Goal: Transaction & Acquisition: Purchase product/service

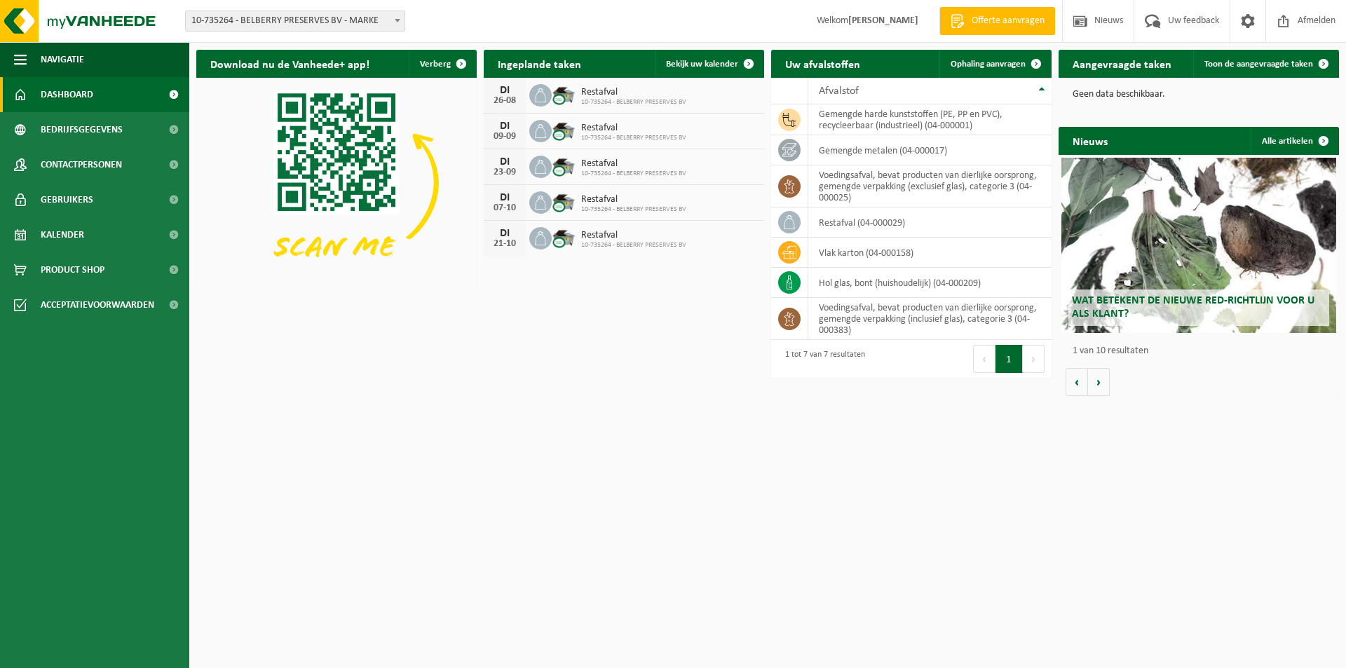
click at [569, 387] on div "Download nu de Vanheede+ app! Verberg Ingeplande taken Bekijk uw kalender DI 26…" at bounding box center [767, 223] width 1149 height 360
click at [1228, 62] on span "Toon de aangevraagde taken" at bounding box center [1258, 64] width 109 height 9
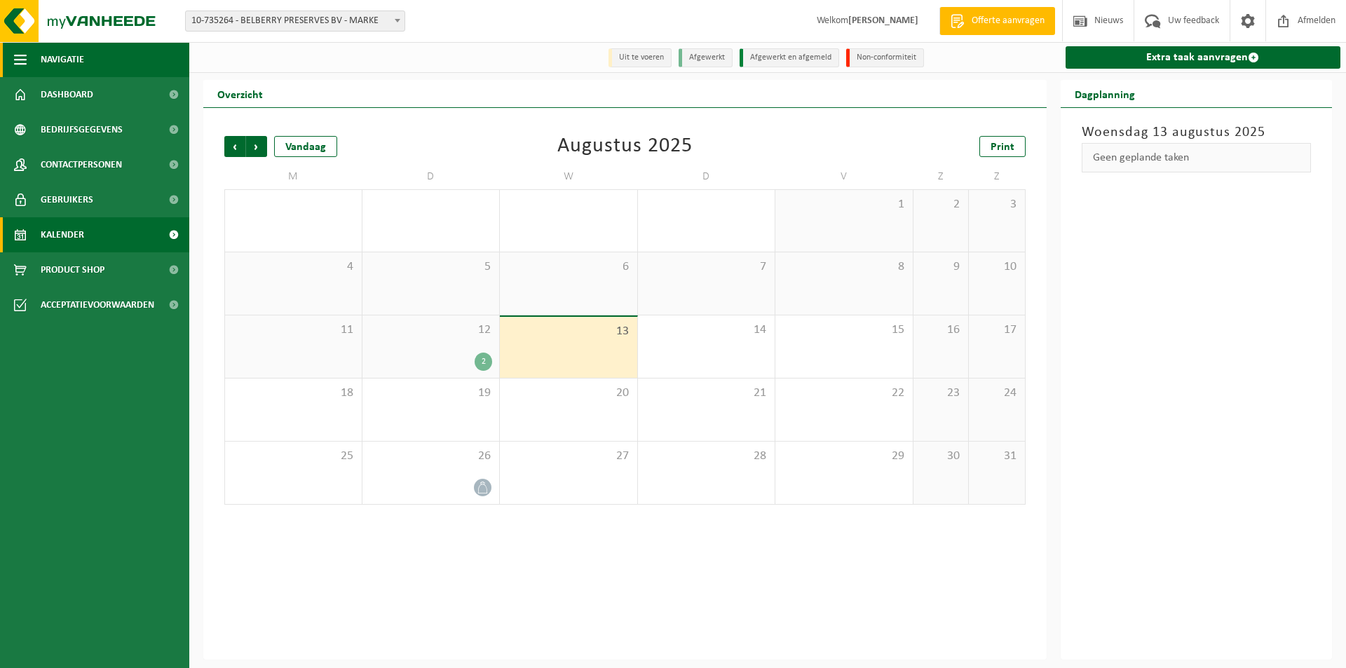
click at [60, 56] on span "Navigatie" at bounding box center [62, 59] width 43 height 35
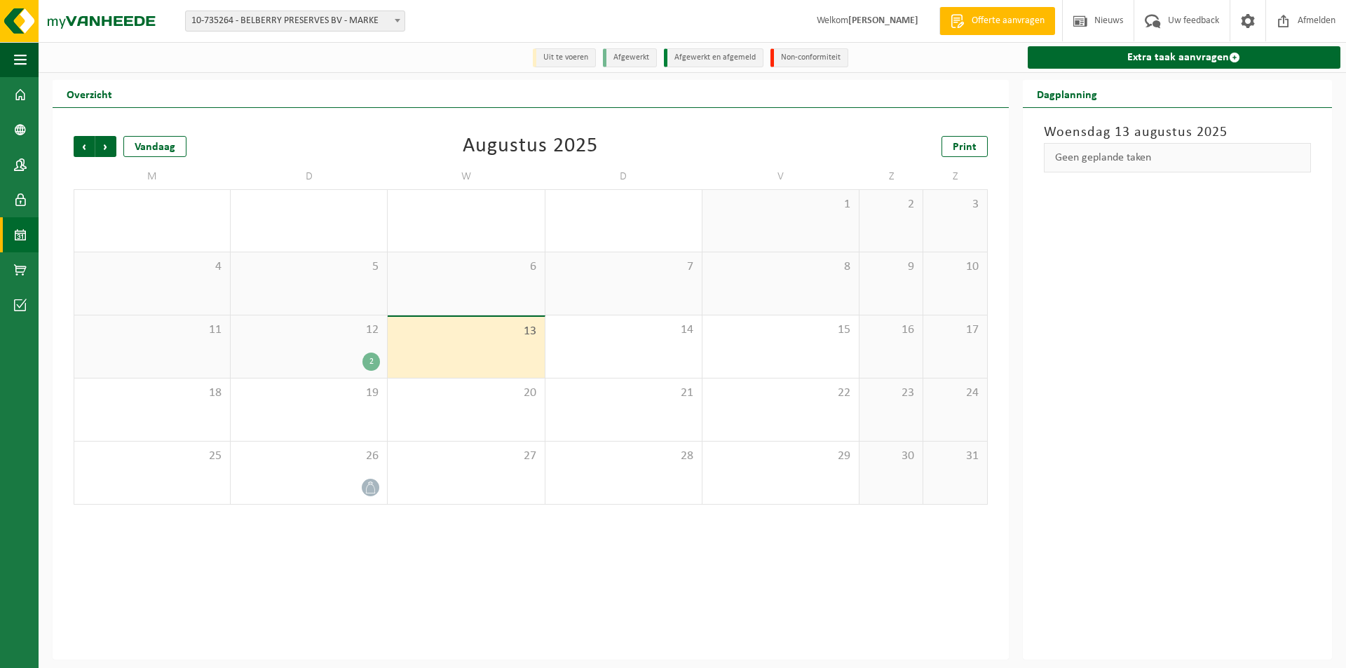
drag, startPoint x: 1111, startPoint y: 288, endPoint x: 921, endPoint y: 247, distance: 194.4
click at [1056, 277] on div "Woensdag 13 augustus 2025 Geen geplande taken" at bounding box center [1176, 384] width 309 height 552
click at [17, 90] on span at bounding box center [20, 94] width 13 height 35
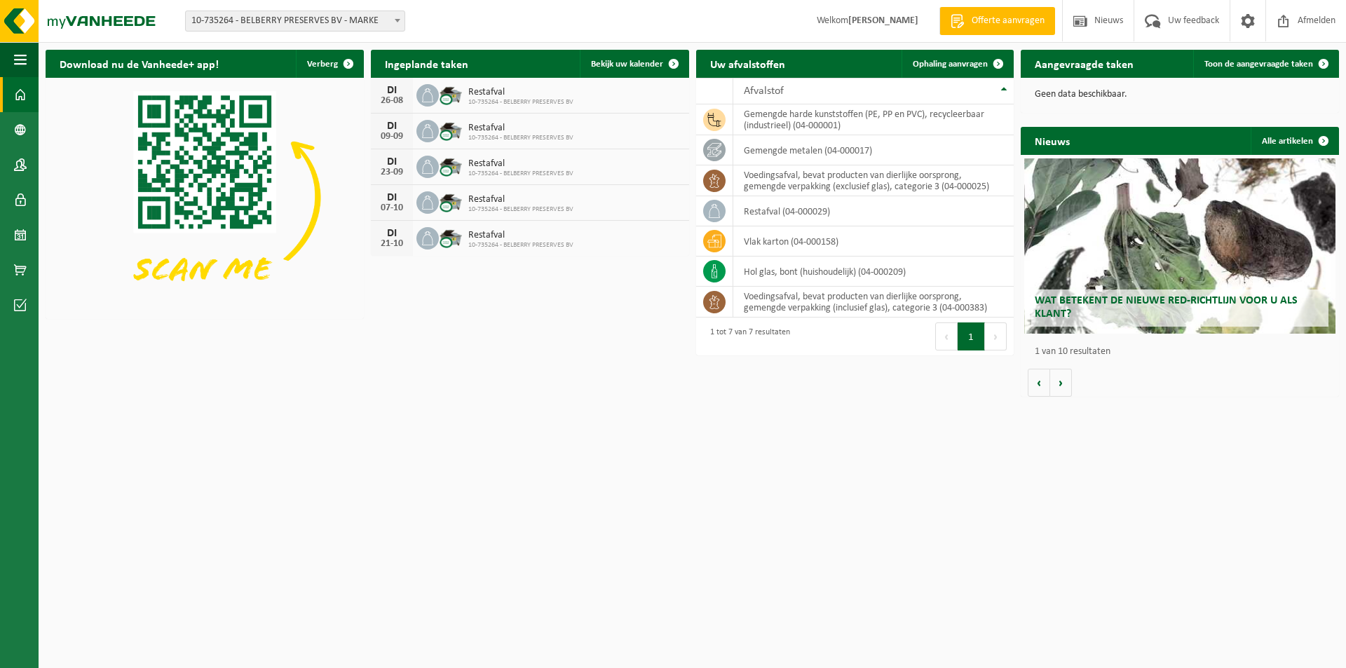
drag, startPoint x: 713, startPoint y: 538, endPoint x: 756, endPoint y: 446, distance: 101.6
click at [714, 536] on html "Vestiging: 10-735264 - BELBERRY PRESERVES BV - MARKE 10-735264 - BELBERRY PRESE…" at bounding box center [673, 334] width 1346 height 668
click at [187, 345] on div "Download nu de Vanheede+ app! Verberg Ingeplande taken Bekijk uw kalender DI 26…" at bounding box center [692, 223] width 1300 height 361
click at [485, 411] on html "Vestiging: 10-735264 - BELBERRY PRESERVES BV - MARKE 10-735264 - BELBERRY PRESE…" at bounding box center [673, 334] width 1346 height 668
click at [379, 363] on div "Download nu de Vanheede+ app! Verberg Ingeplande taken Bekijk uw kalender DI 26…" at bounding box center [692, 223] width 1300 height 361
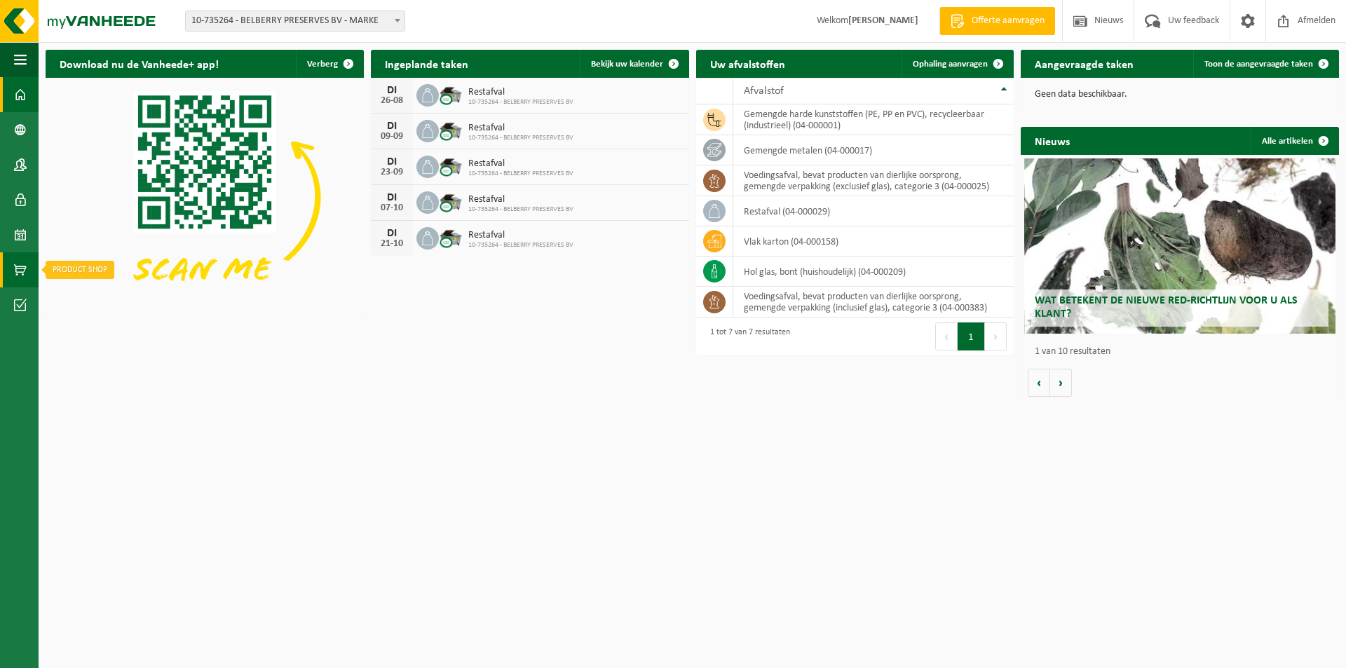
click at [22, 265] on span at bounding box center [20, 269] width 13 height 35
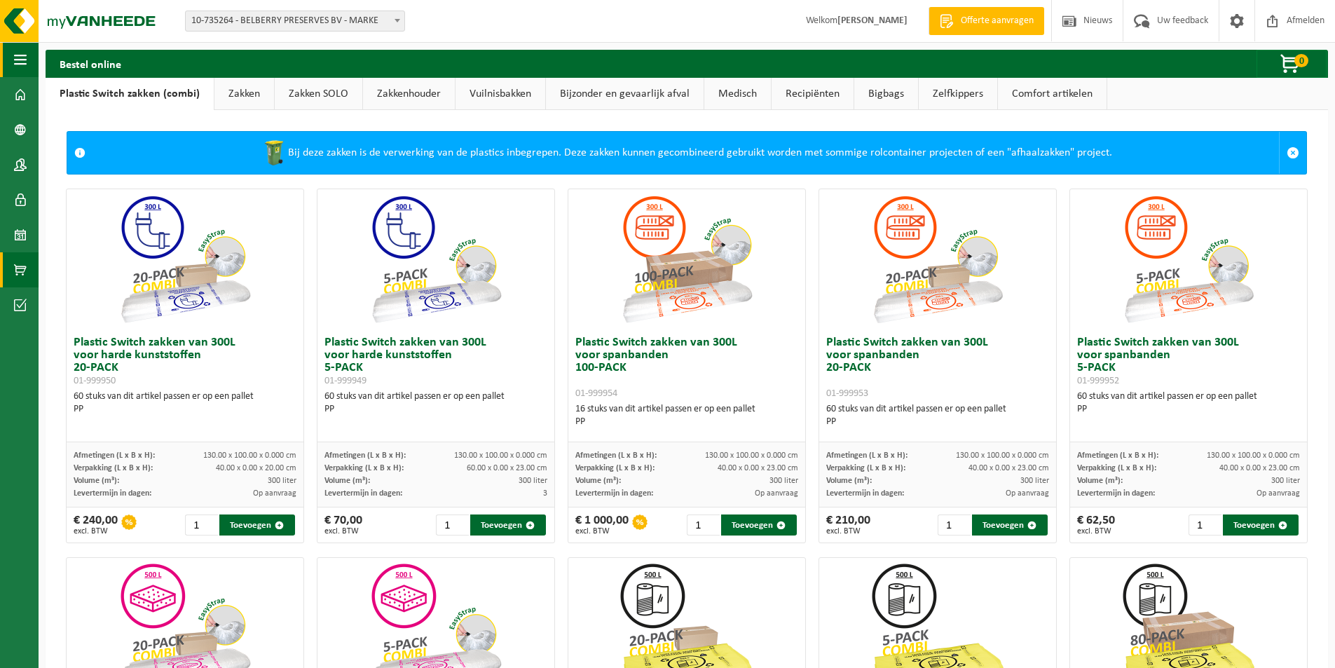
click at [21, 54] on span "button" at bounding box center [20, 59] width 13 height 35
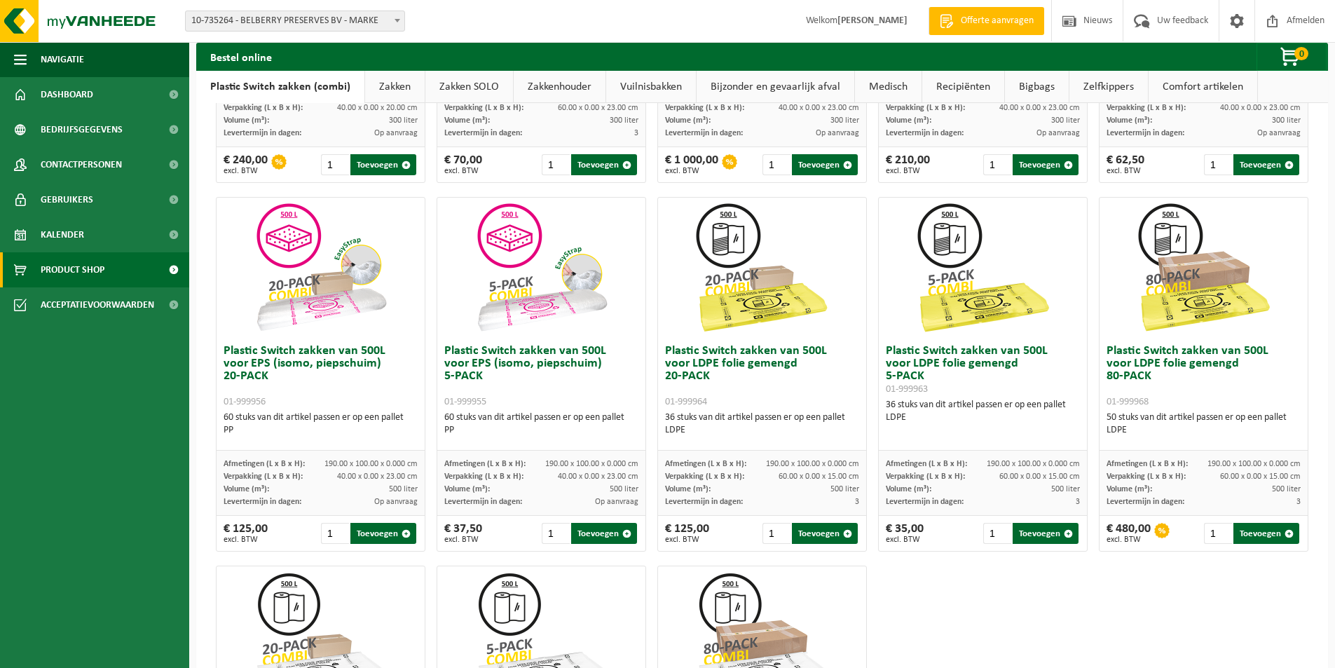
scroll to position [367, 0]
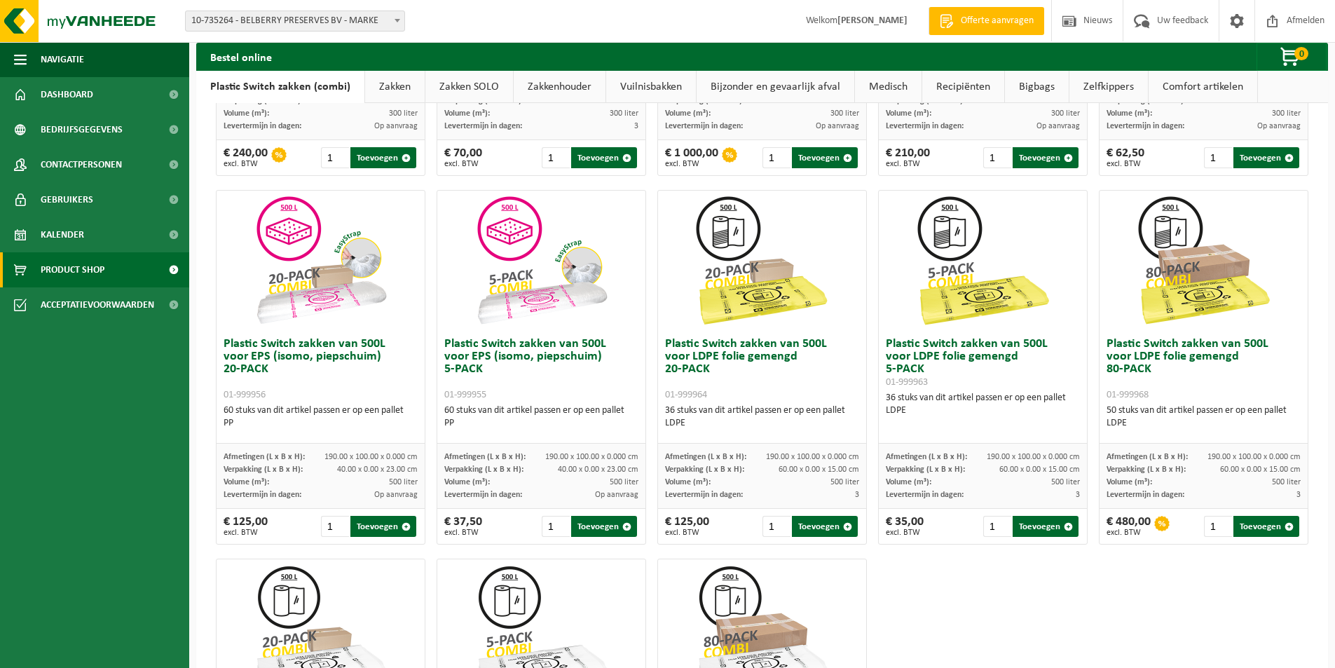
click at [827, 241] on div at bounding box center [762, 261] width 208 height 140
click at [828, 228] on div at bounding box center [762, 261] width 208 height 140
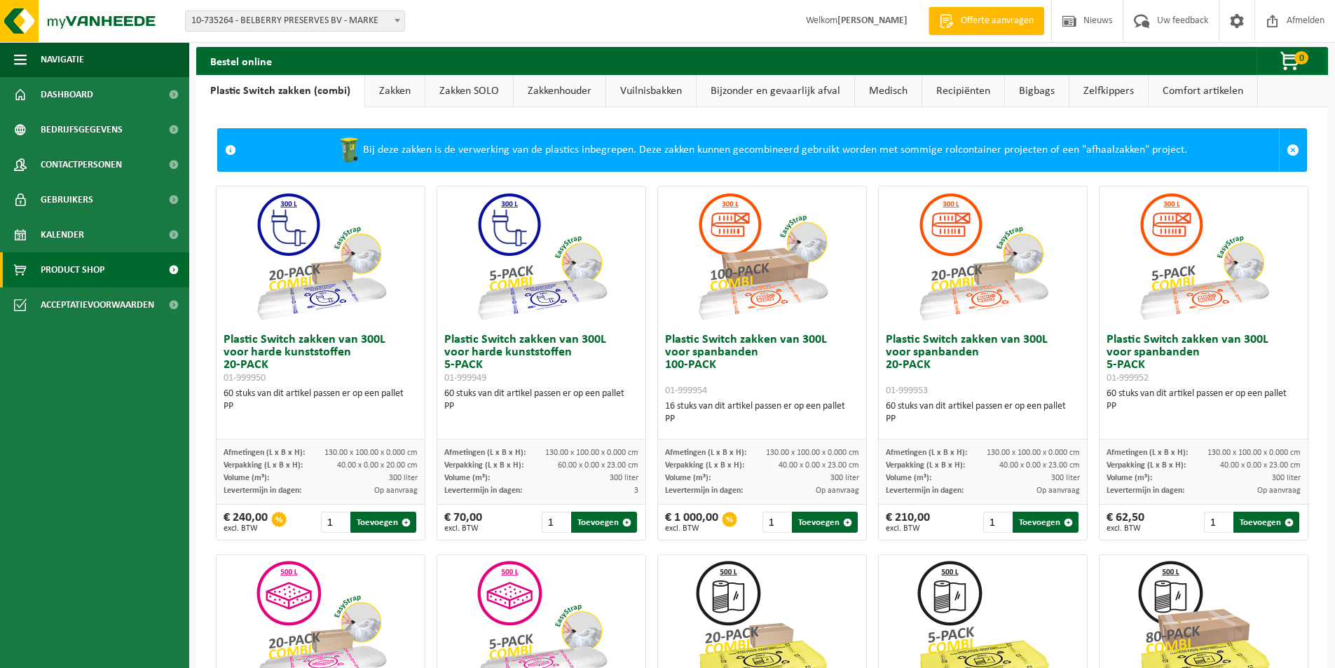
scroll to position [0, 0]
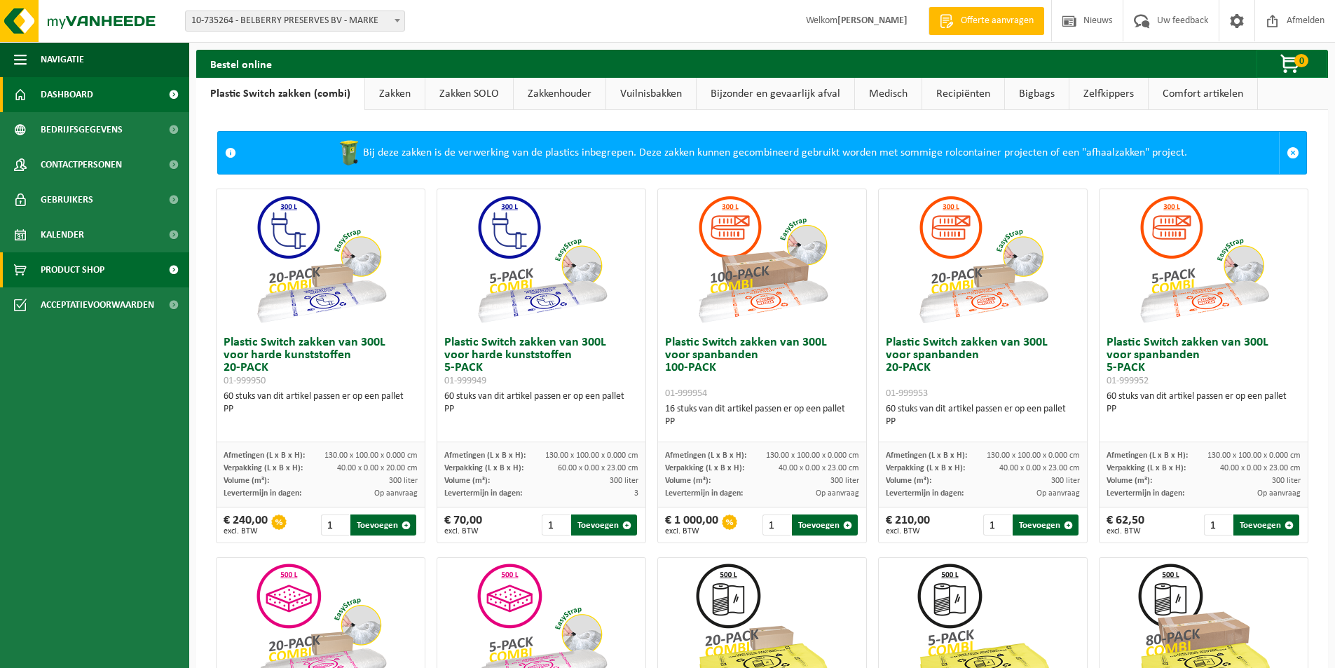
click at [68, 90] on span "Dashboard" at bounding box center [67, 94] width 53 height 35
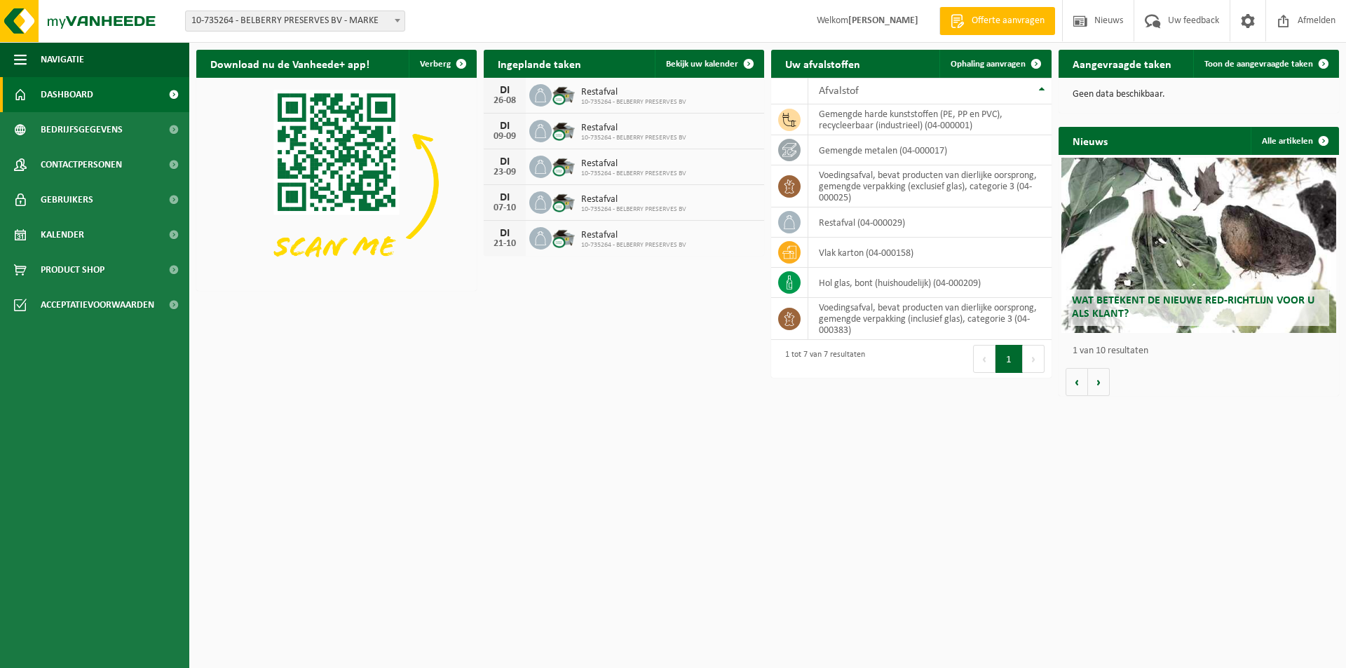
click at [578, 392] on div "Download nu de Vanheede+ app! Verberg Ingeplande taken Bekijk uw kalender DI 26…" at bounding box center [767, 223] width 1149 height 360
click at [1157, 22] on span at bounding box center [1152, 20] width 23 height 41
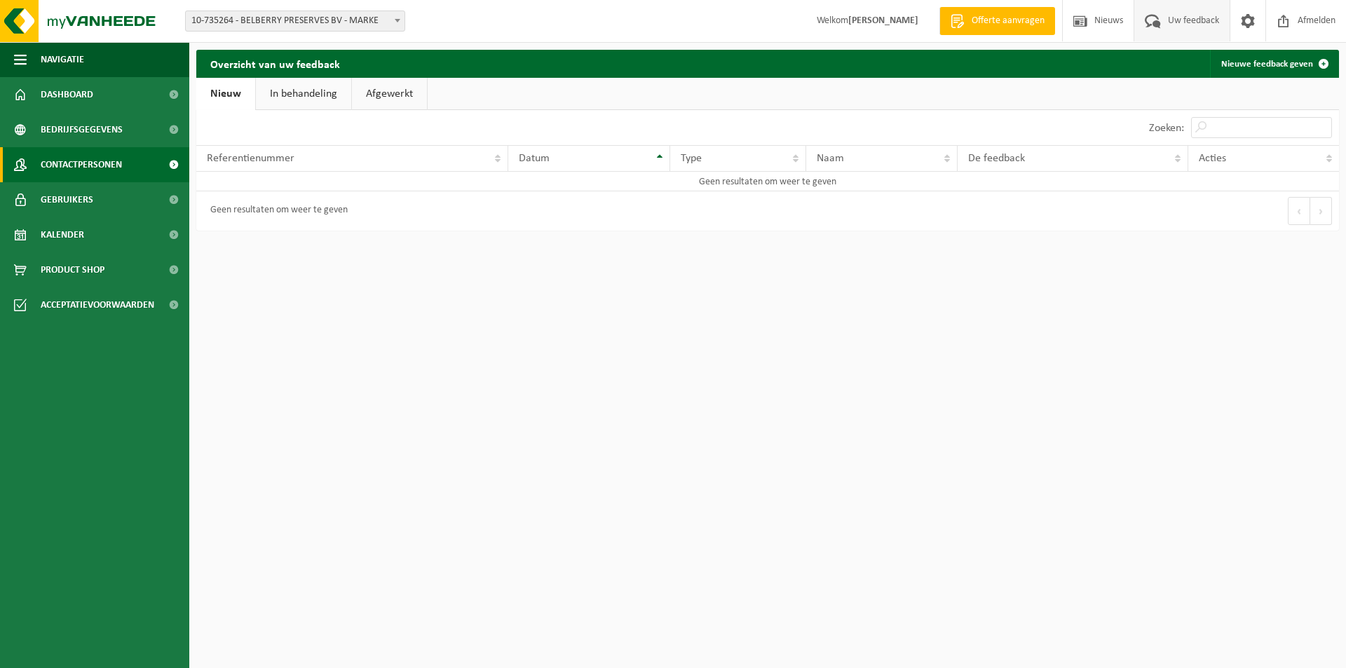
click at [93, 166] on span "Contactpersonen" at bounding box center [81, 164] width 81 height 35
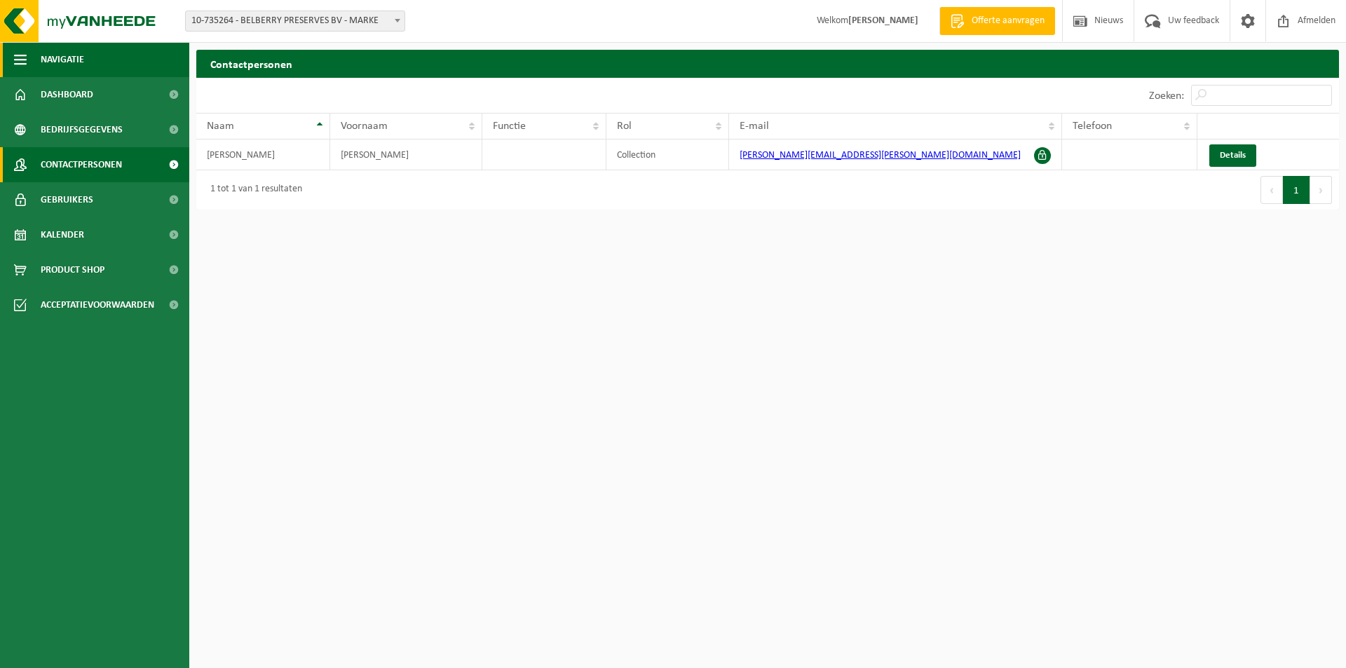
click at [48, 54] on span "Navigatie" at bounding box center [62, 59] width 43 height 35
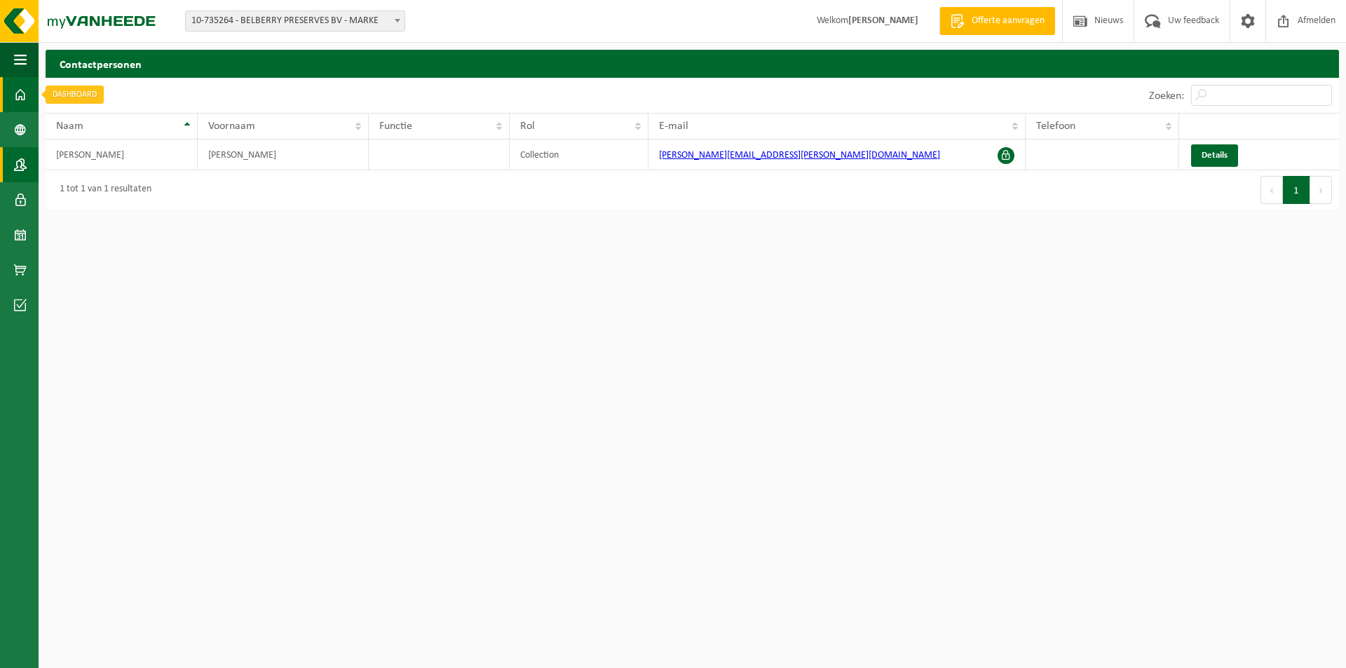
click at [11, 93] on link "Dashboard" at bounding box center [19, 94] width 39 height 35
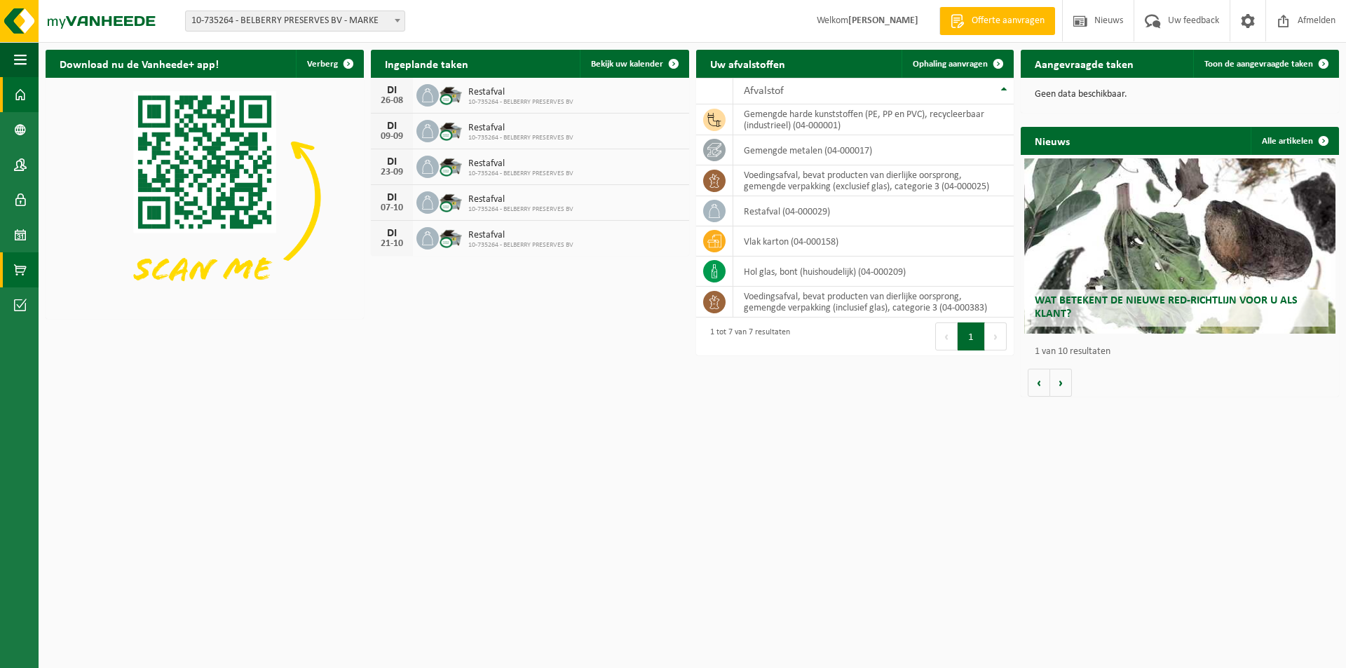
click at [17, 260] on span at bounding box center [20, 269] width 13 height 35
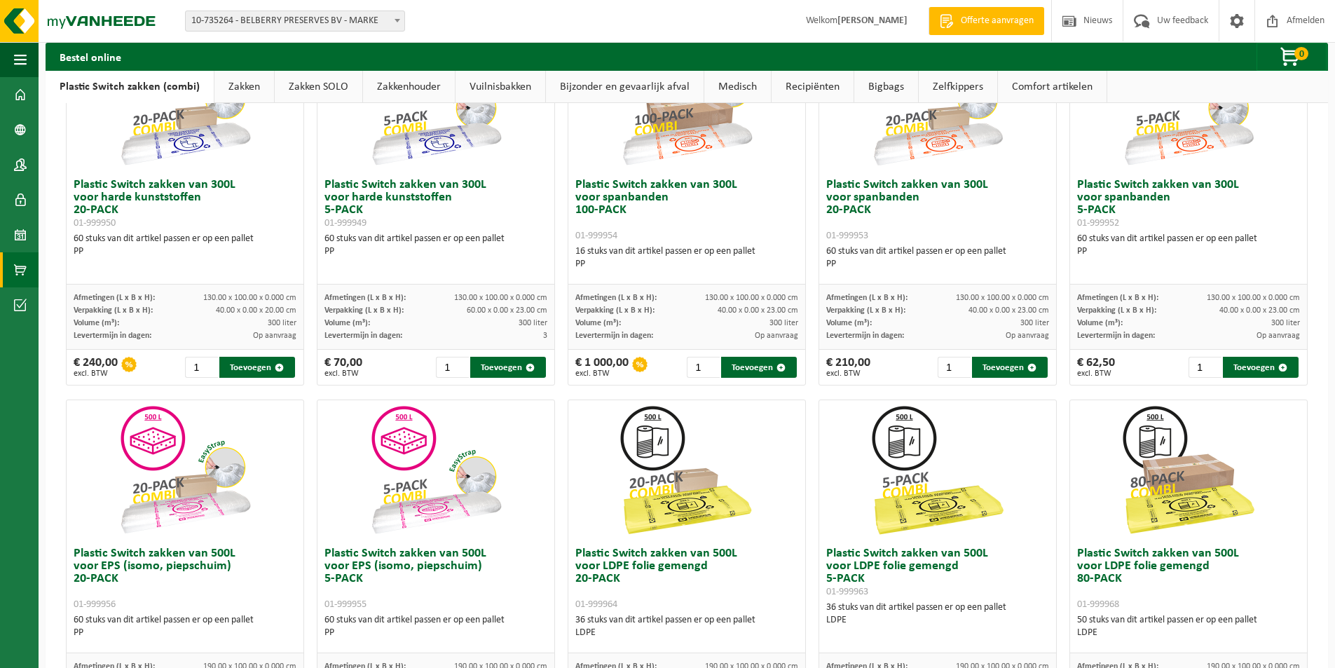
scroll to position [350, 0]
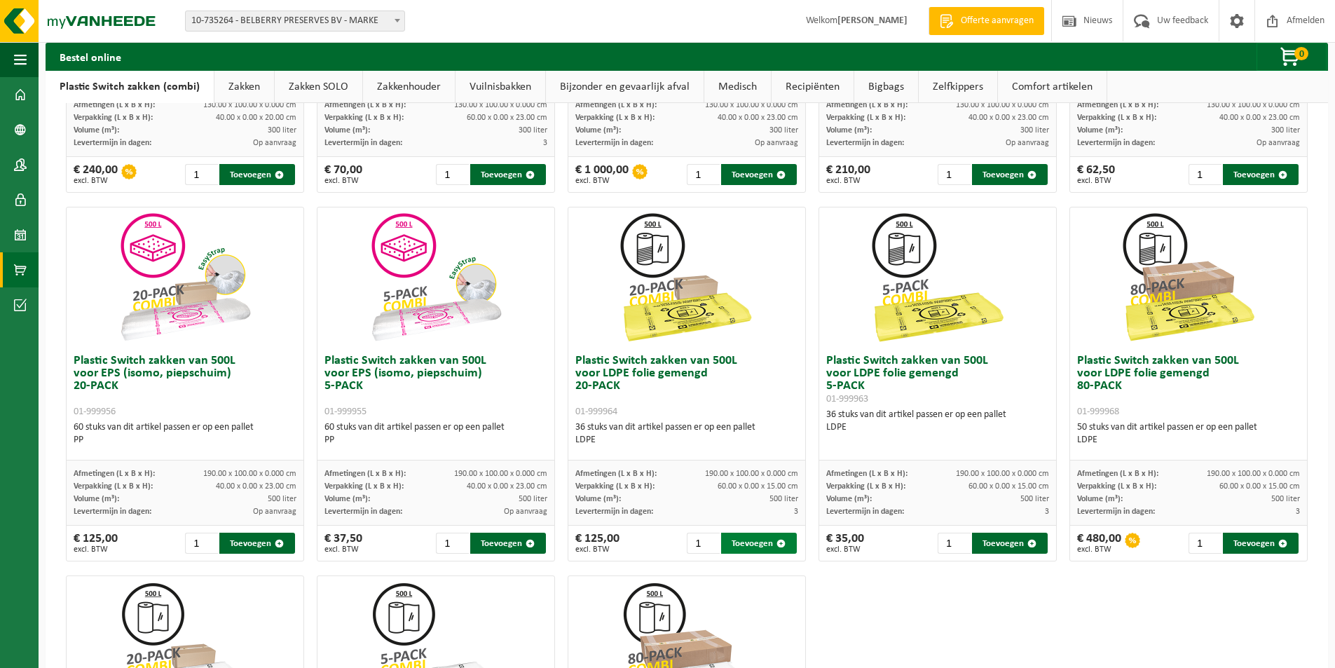
click at [737, 538] on button "Toevoegen" at bounding box center [759, 543] width 76 height 21
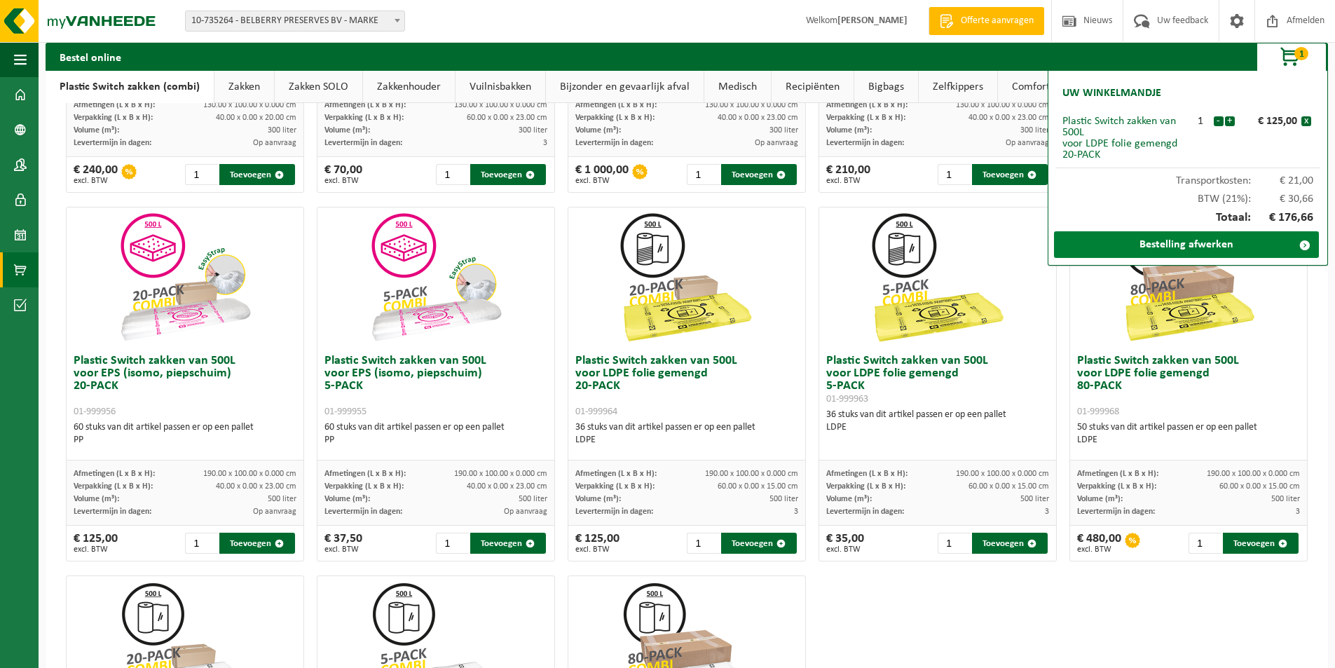
click at [1189, 238] on link "Bestelling afwerken" at bounding box center [1186, 244] width 265 height 27
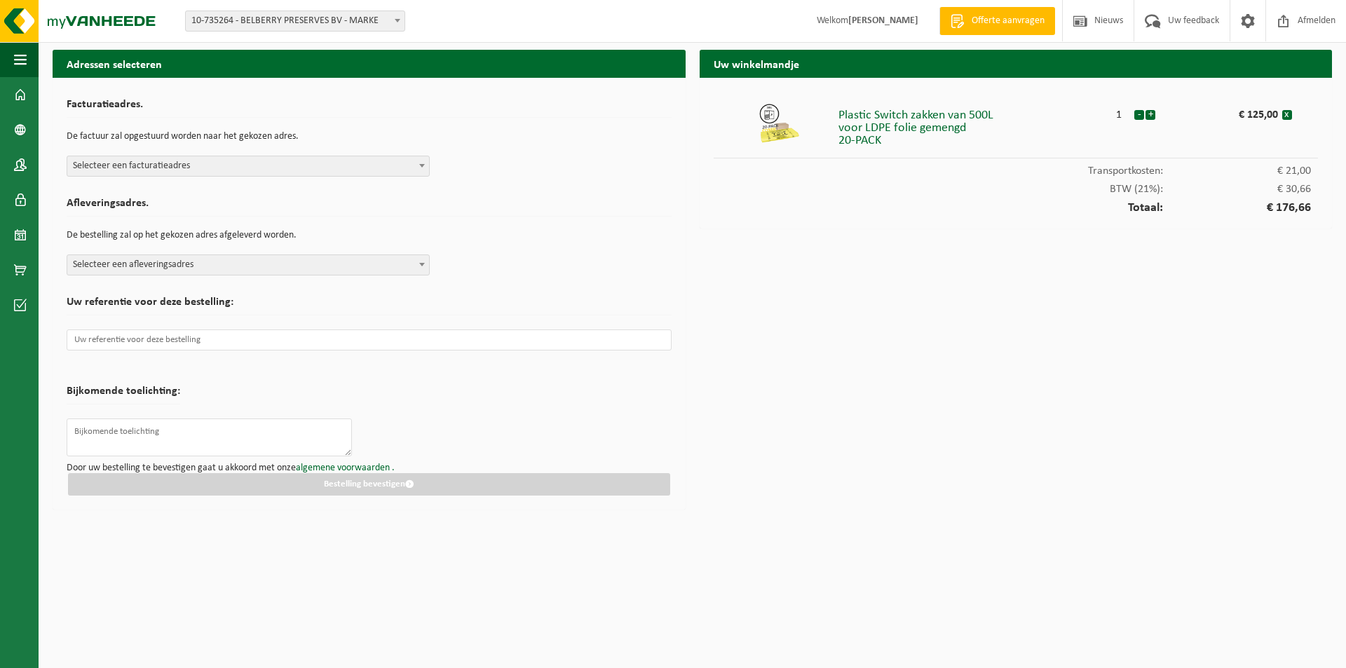
click at [422, 164] on b at bounding box center [422, 166] width 6 height 4
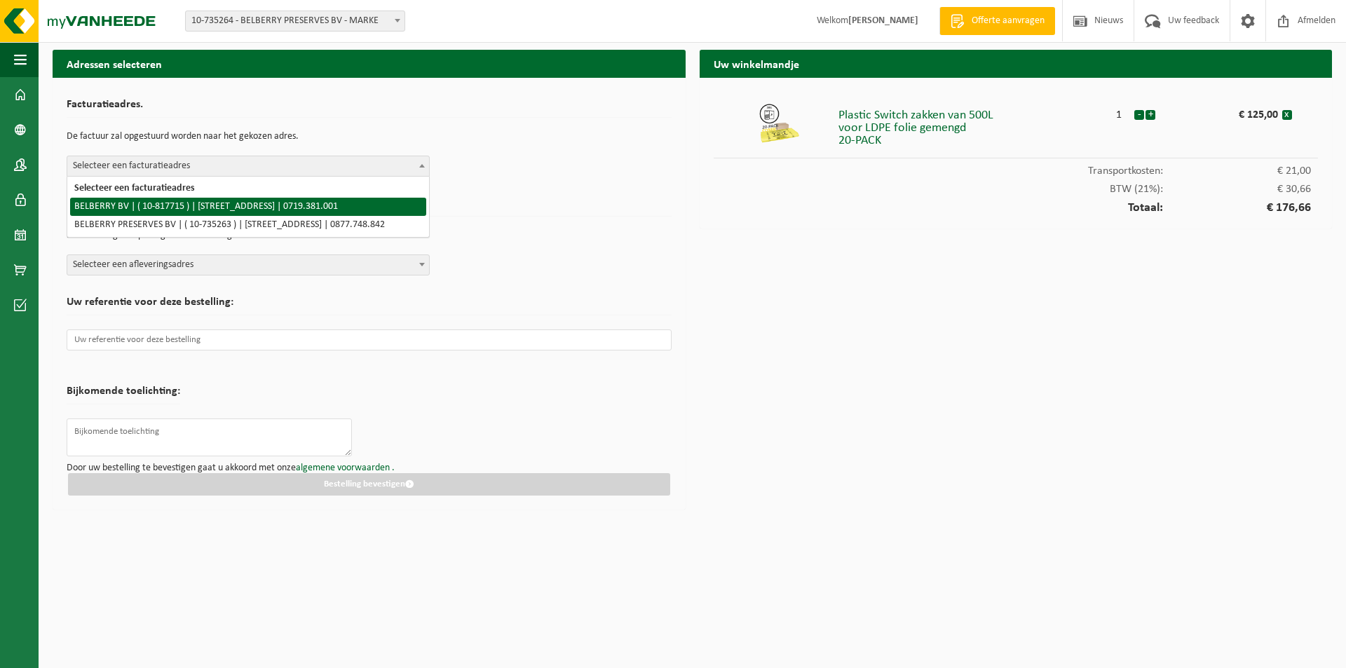
select select "38820"
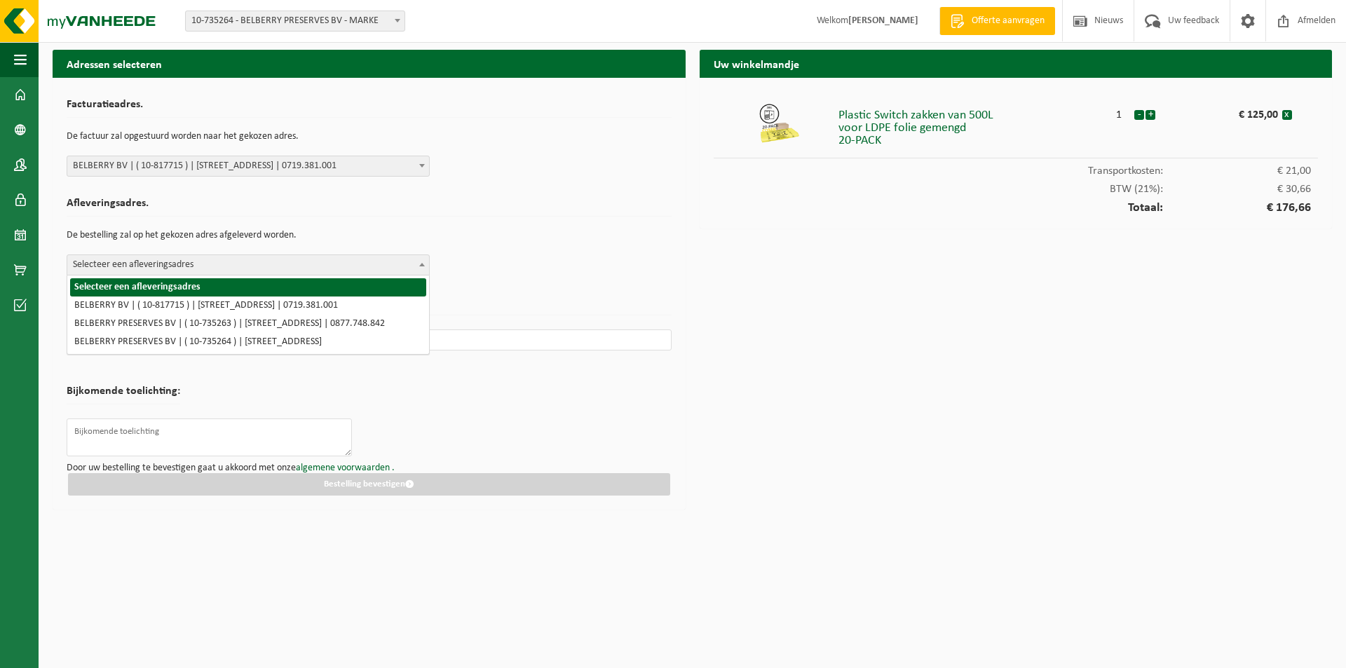
click at [416, 262] on span at bounding box center [422, 264] width 14 height 18
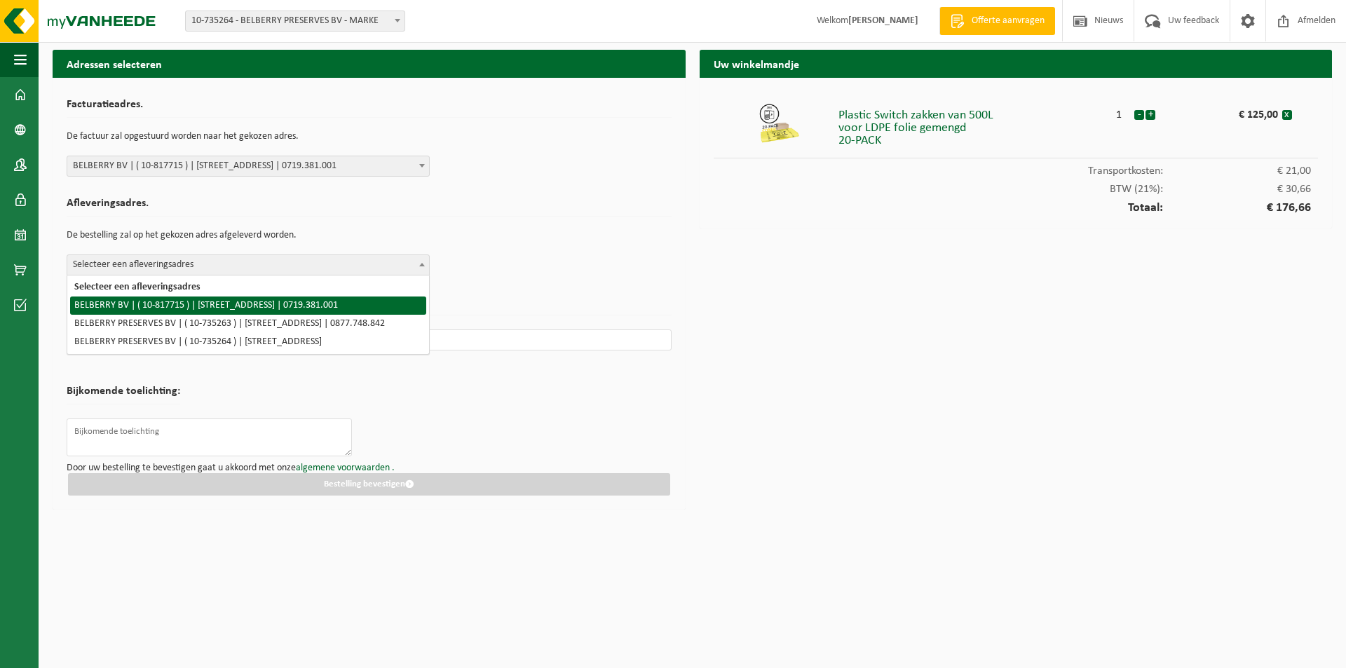
select select "38820"
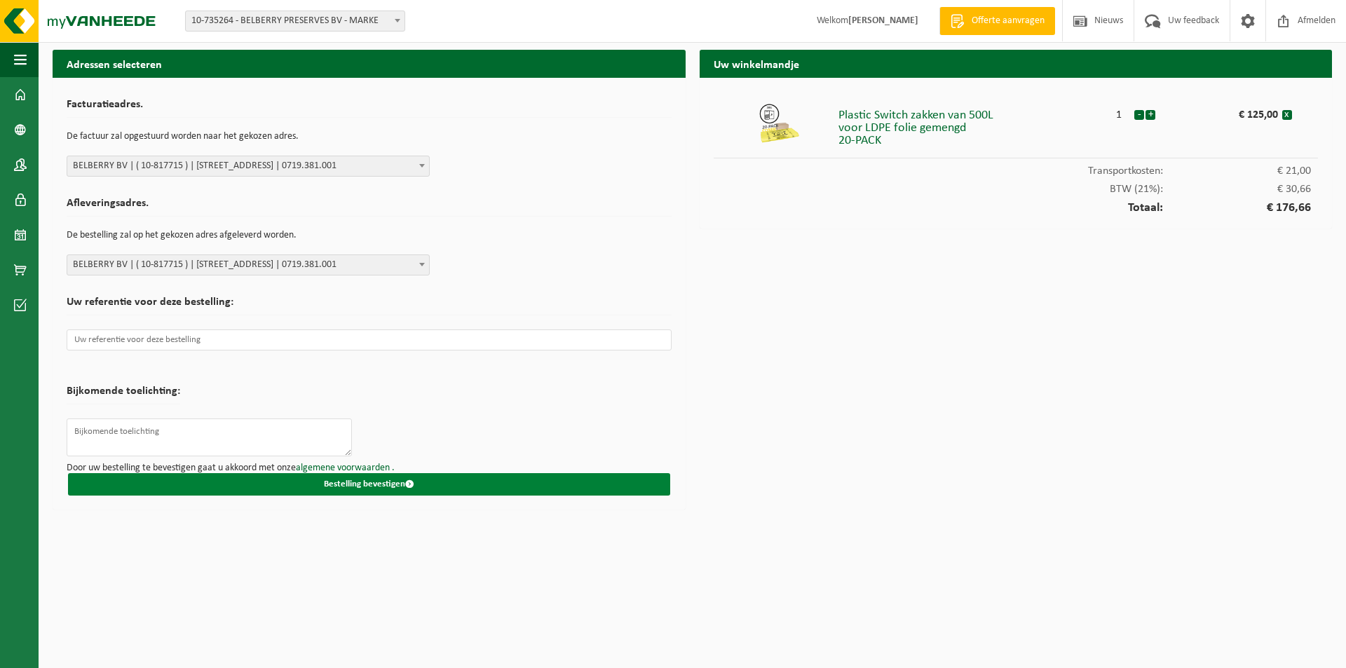
click at [398, 481] on button "Bestelling bevestigen" at bounding box center [369, 484] width 602 height 22
